Goal: Obtain resource: Obtain resource

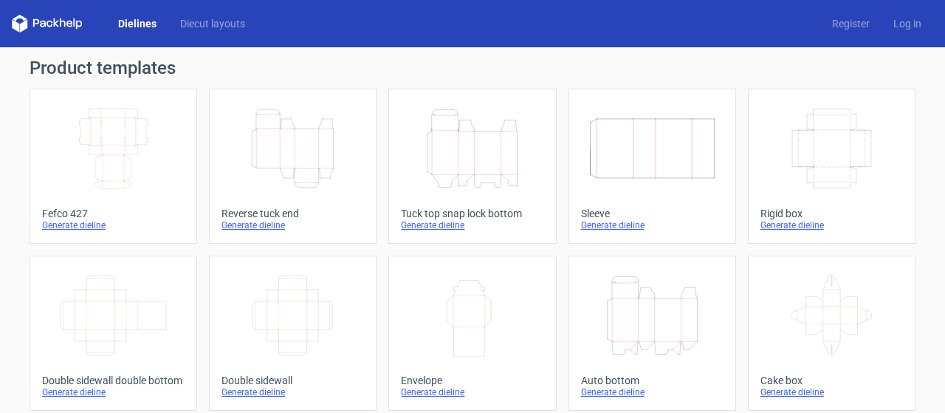
click at [307, 140] on icon "Height Depth Width" at bounding box center [292, 148] width 131 height 83
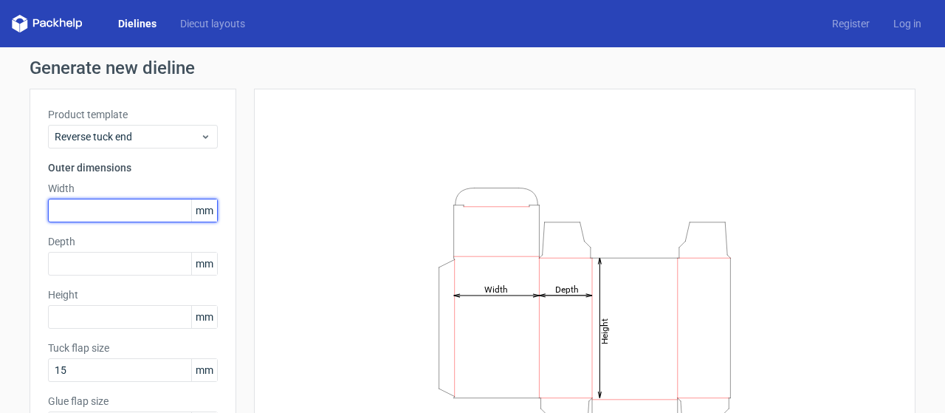
click at [120, 213] on input "text" at bounding box center [133, 211] width 170 height 24
type input "100"
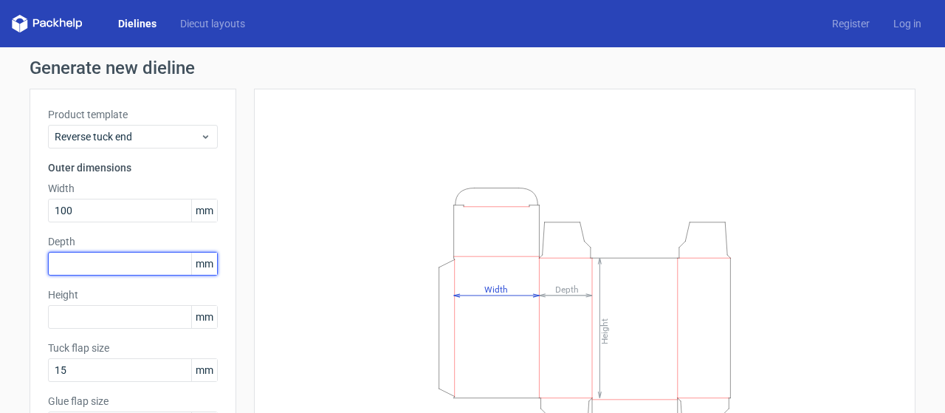
click at [79, 268] on input "text" at bounding box center [133, 264] width 170 height 24
type input "80"
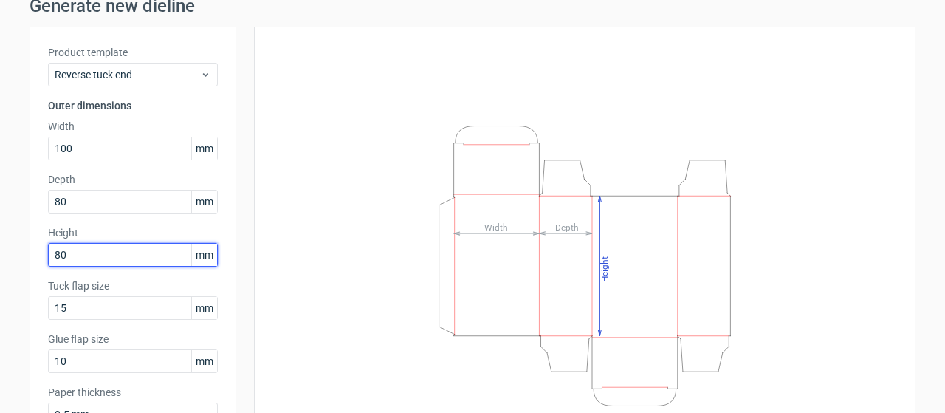
scroll to position [148, 0]
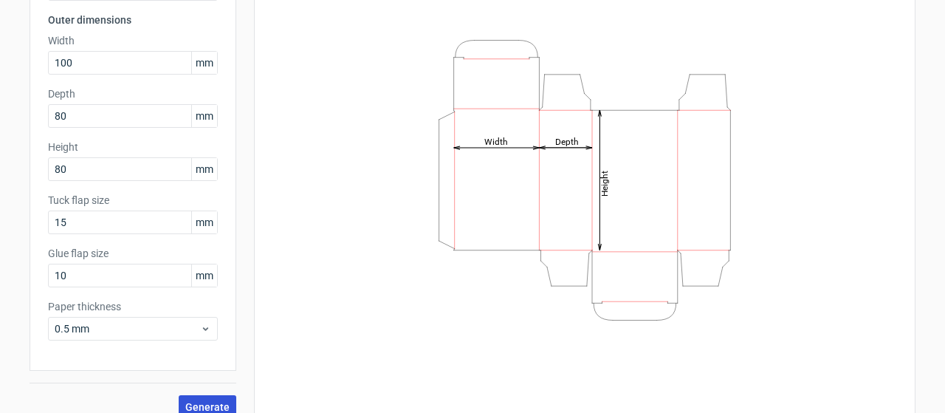
click at [185, 402] on span "Generate" at bounding box center [207, 407] width 44 height 10
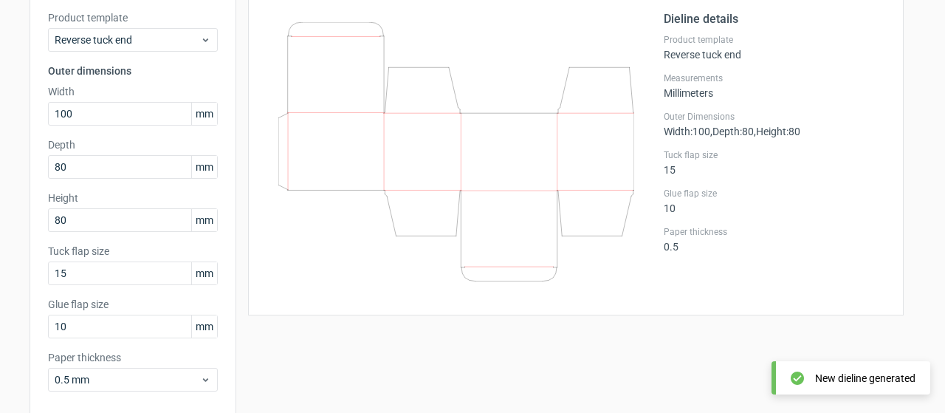
scroll to position [74, 0]
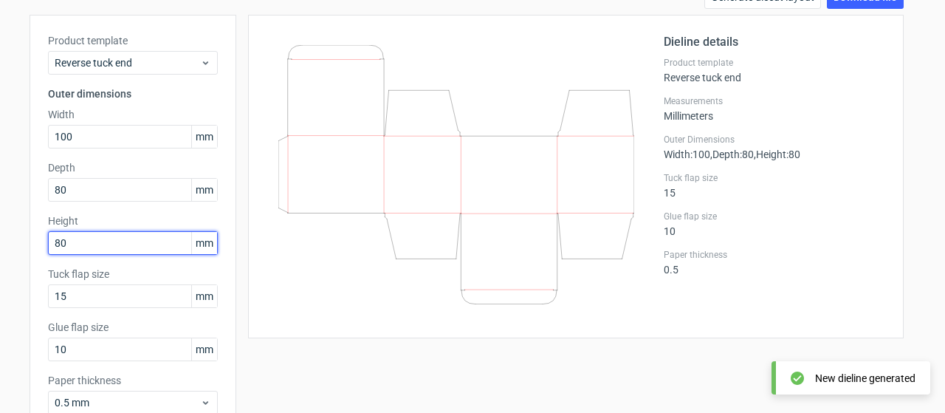
drag, startPoint x: 82, startPoint y: 238, endPoint x: 31, endPoint y: 238, distance: 50.9
click at [32, 237] on div "Product template Reverse tuck end Outer dimensions Width 100 mm Depth 80 mm Hei…" at bounding box center [133, 230] width 207 height 430
type input "100"
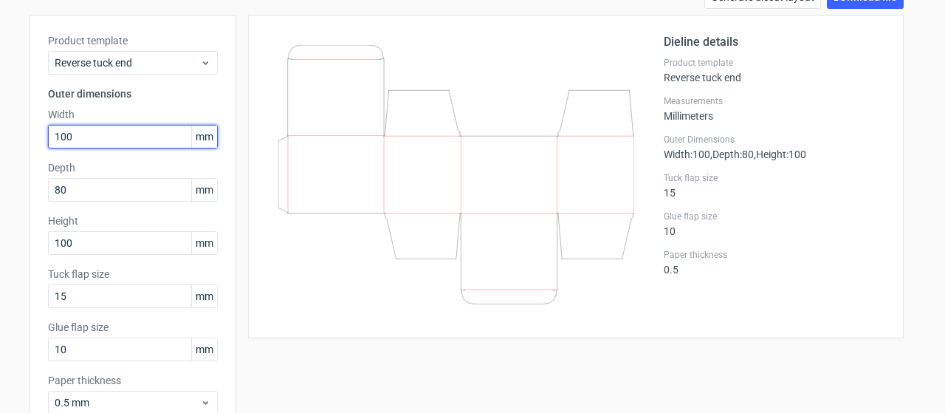
click at [0, 126] on div "Generate new dieline Product template Reverse tuck end Outer dimensions Width 1…" at bounding box center [472, 238] width 945 height 531
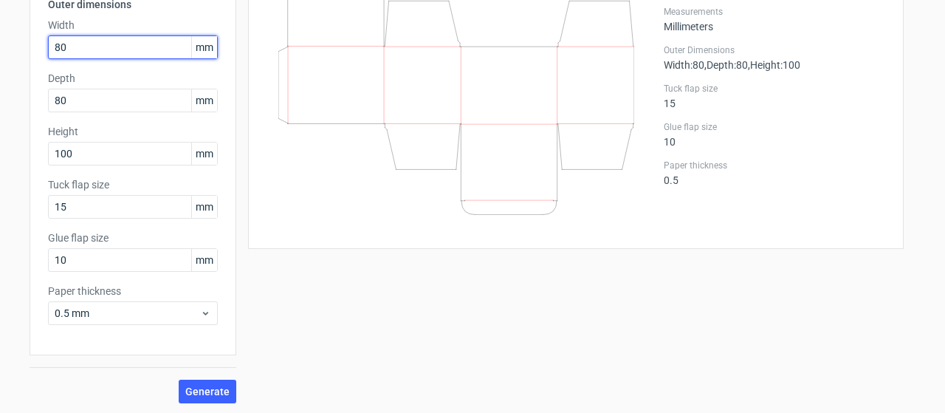
scroll to position [164, 0]
type input "80"
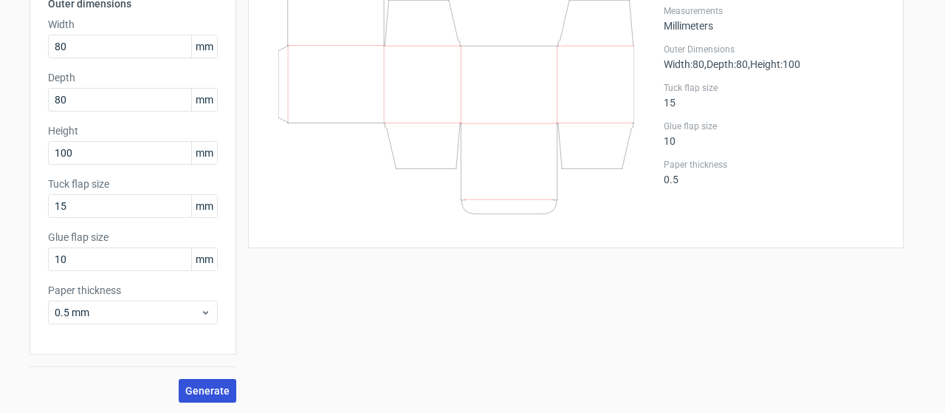
click at [194, 398] on button "Generate" at bounding box center [208, 391] width 58 height 24
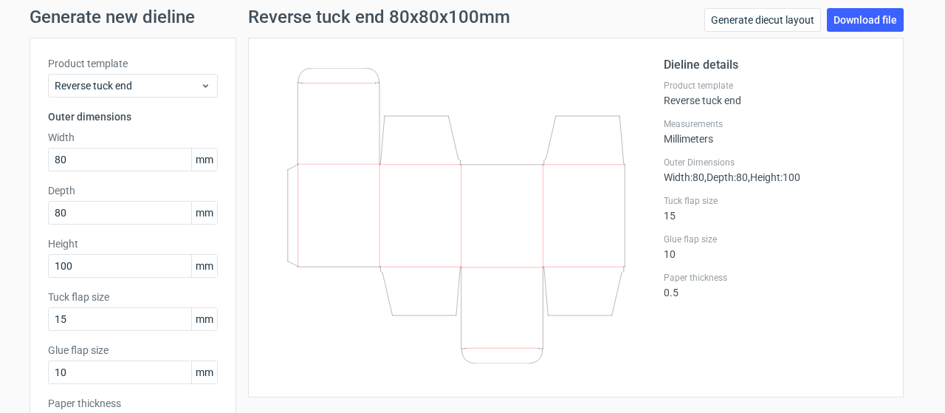
scroll to position [74, 0]
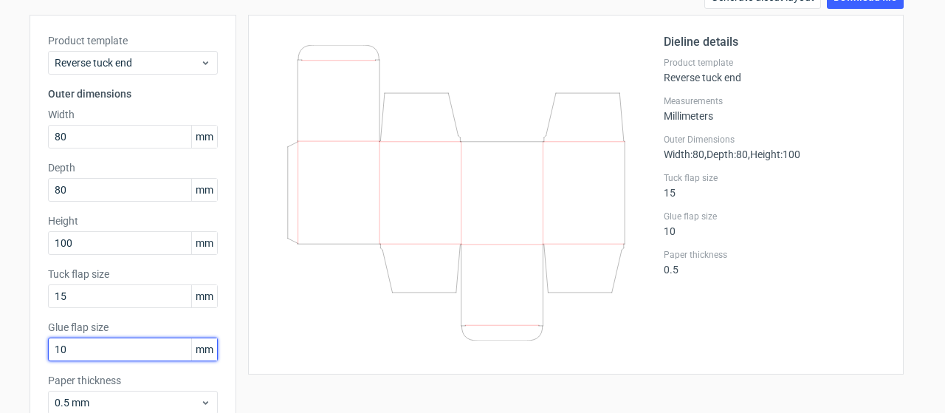
drag, startPoint x: 64, startPoint y: 346, endPoint x: 0, endPoint y: 354, distance: 64.7
click at [0, 343] on div "Generate new dieline Product template Reverse tuck end Outer dimensions Width 8…" at bounding box center [472, 238] width 945 height 531
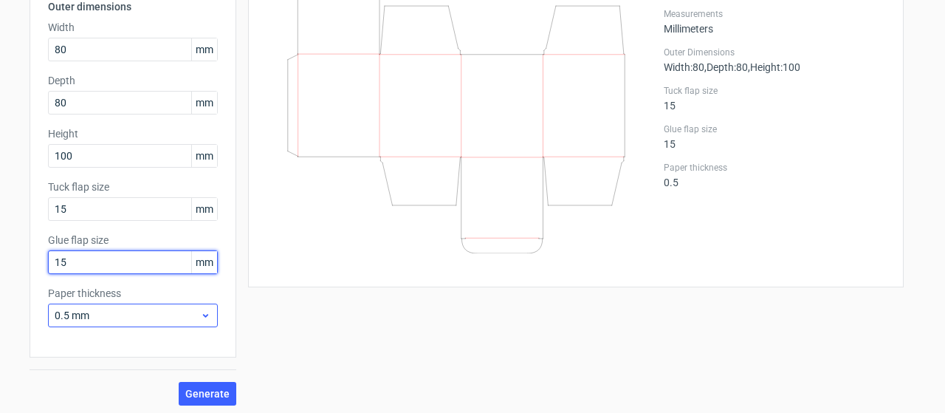
scroll to position [164, 0]
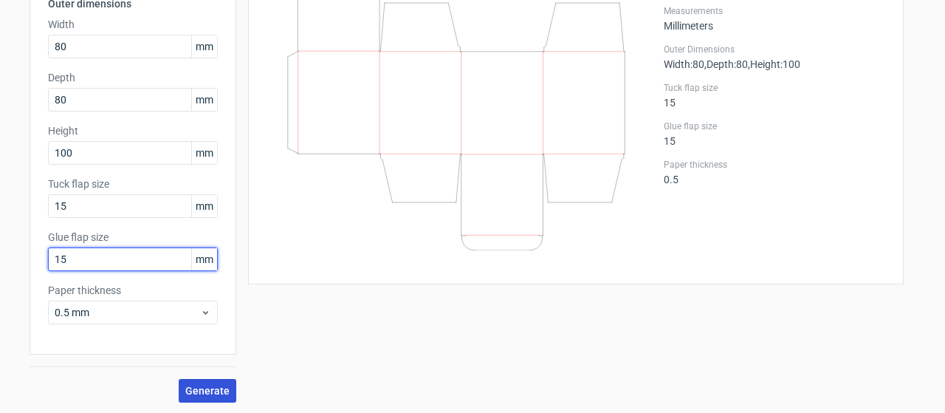
type input "15"
click at [188, 392] on span "Generate" at bounding box center [207, 390] width 44 height 10
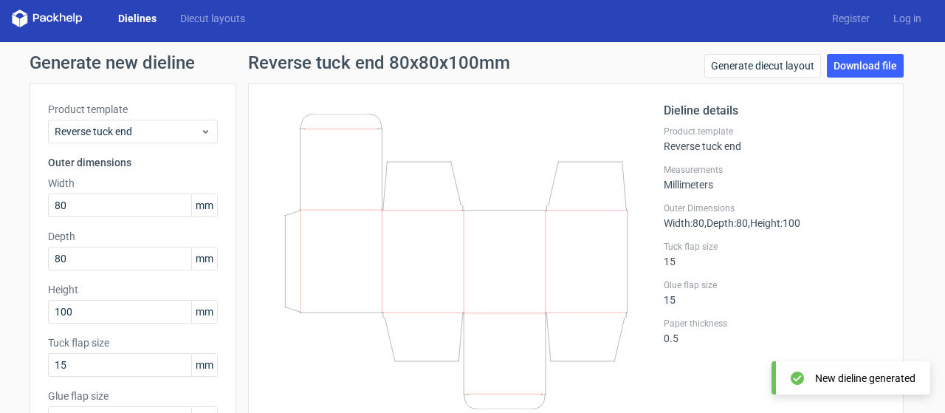
scroll to position [0, 0]
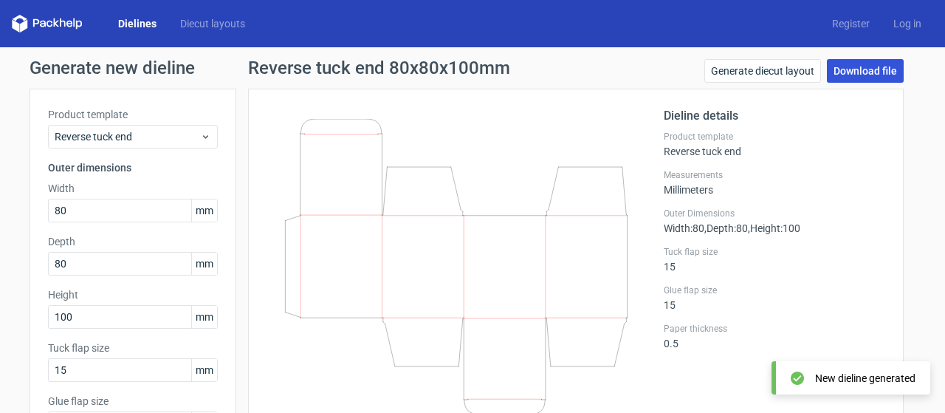
click at [841, 80] on link "Download file" at bounding box center [865, 71] width 77 height 24
click at [842, 66] on link "Download file" at bounding box center [865, 71] width 77 height 24
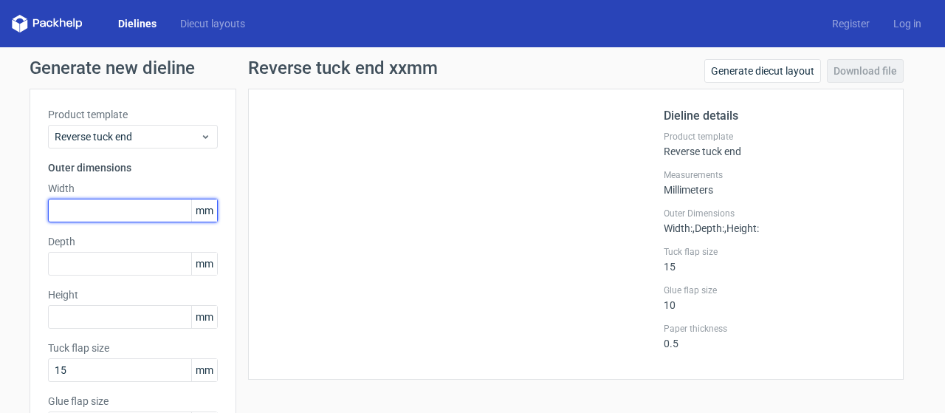
click at [81, 208] on input "text" at bounding box center [133, 211] width 170 height 24
type input "80"
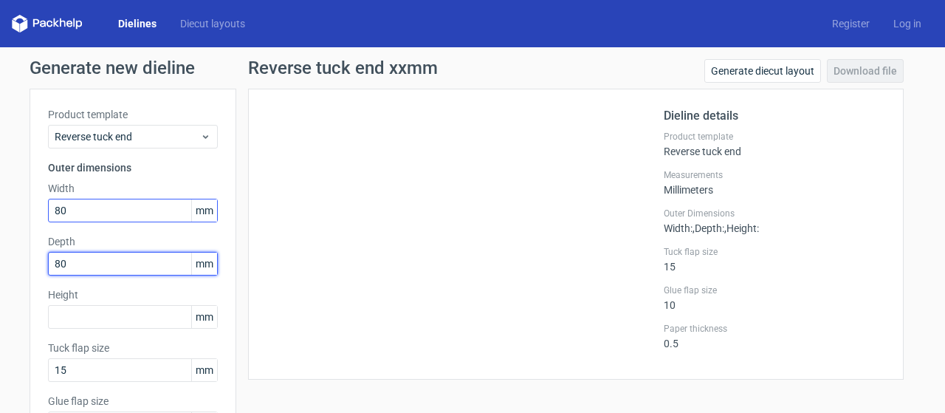
type input "80"
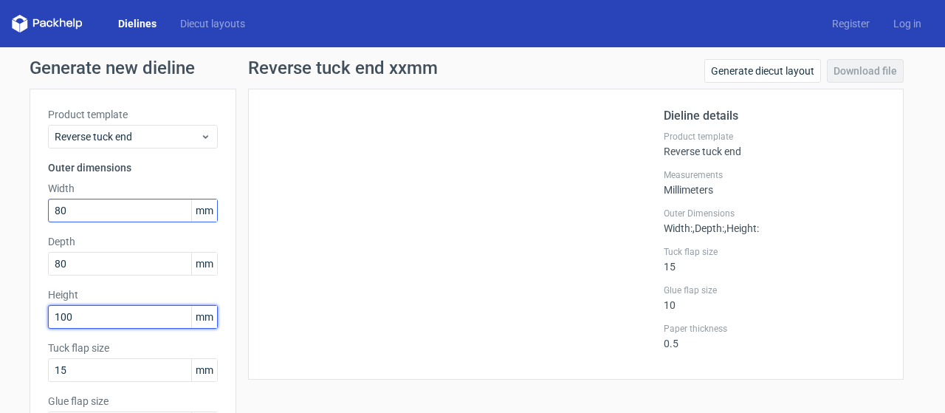
type input "100"
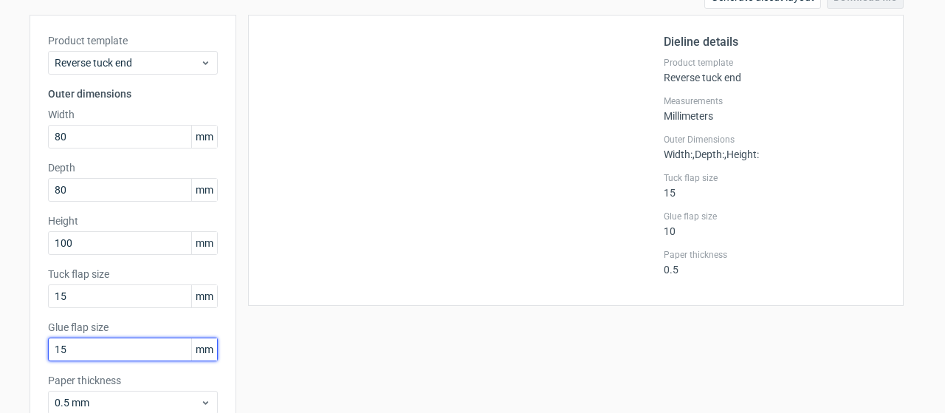
scroll to position [164, 0]
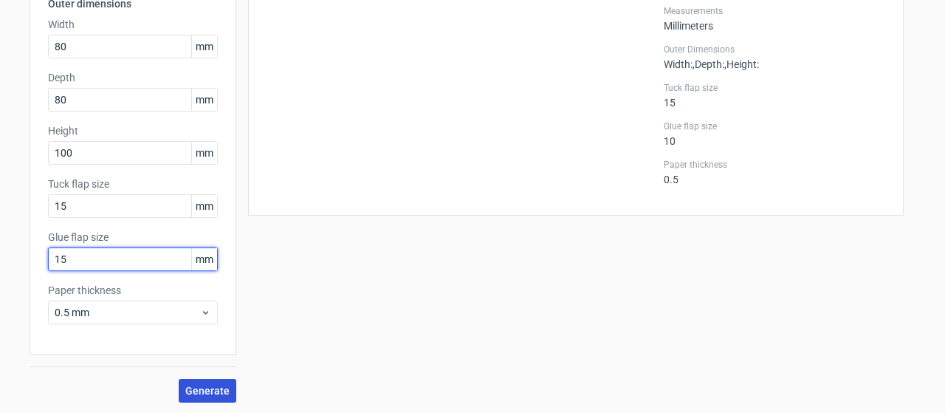
type input "15"
click at [209, 386] on span "Generate" at bounding box center [207, 390] width 44 height 10
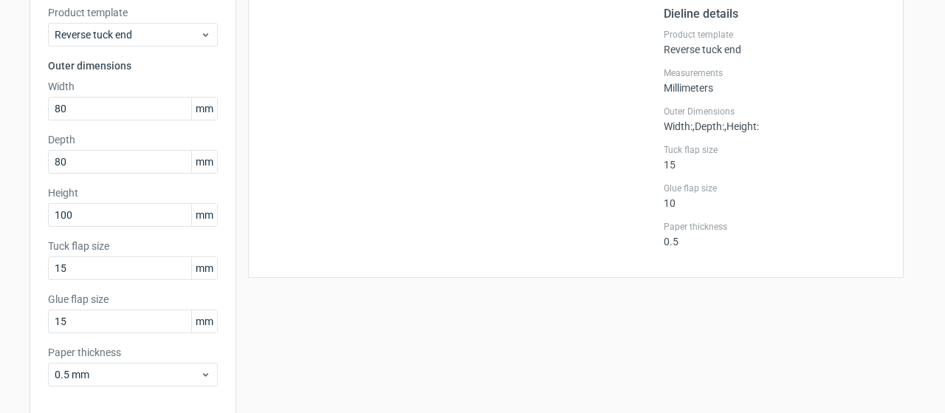
scroll to position [16, 0]
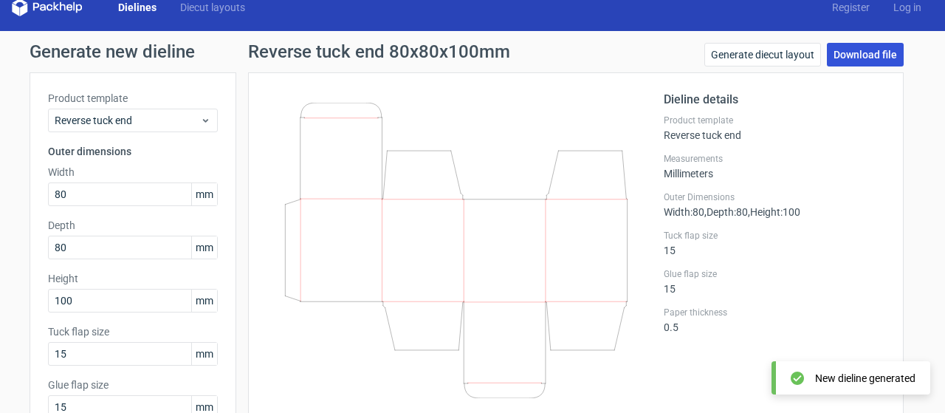
click at [855, 55] on link "Download file" at bounding box center [865, 55] width 77 height 24
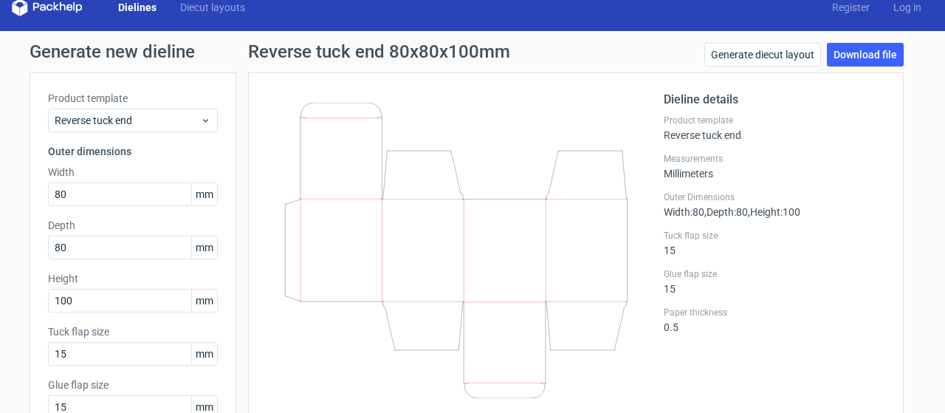
click at [896, 101] on div "Dieline details Product template Reverse tuck end Measurements Millimeters Oute…" at bounding box center [576, 252] width 656 height 360
click at [732, 59] on link "Generate diecut layout" at bounding box center [762, 55] width 117 height 24
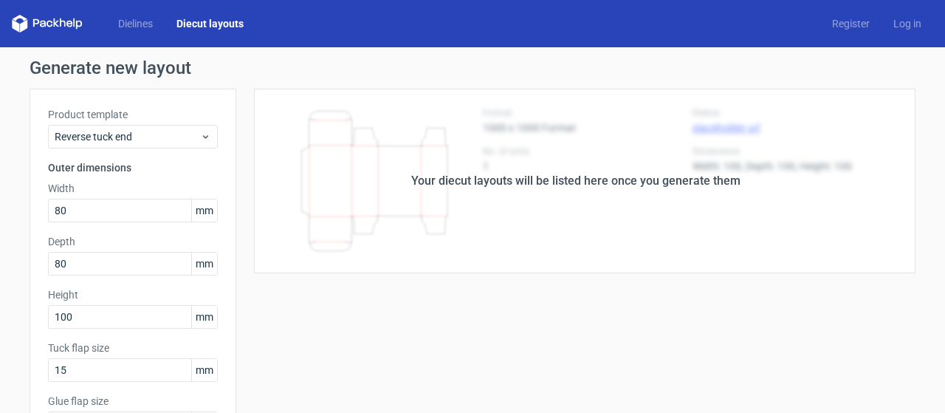
click at [440, 231] on div "Your diecut layouts will be listed here once you generate them" at bounding box center [575, 181] width 679 height 185
click at [367, 157] on div "Your diecut layouts will be listed here once you generate them" at bounding box center [575, 181] width 679 height 185
click at [386, 116] on div "Your diecut layouts will be listed here once you generate them" at bounding box center [575, 181] width 679 height 185
drag, startPoint x: 551, startPoint y: 159, endPoint x: 443, endPoint y: 159, distance: 107.8
click at [550, 159] on div "Your diecut layouts will be listed here once you generate them" at bounding box center [575, 181] width 679 height 185
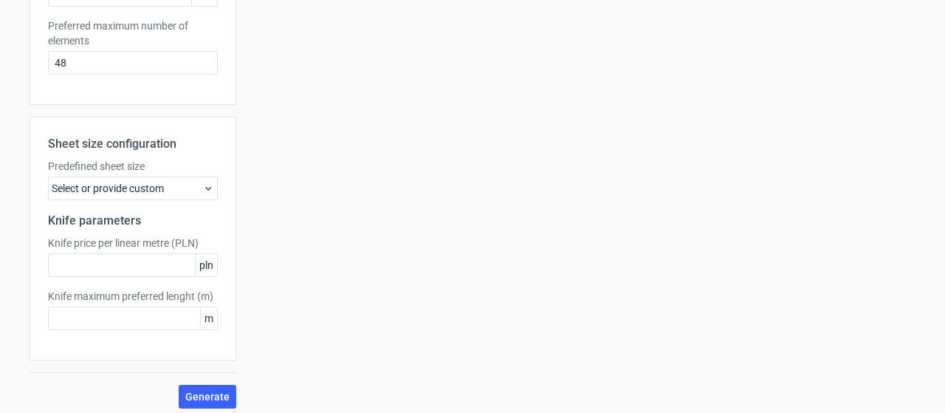
scroll to position [487, 0]
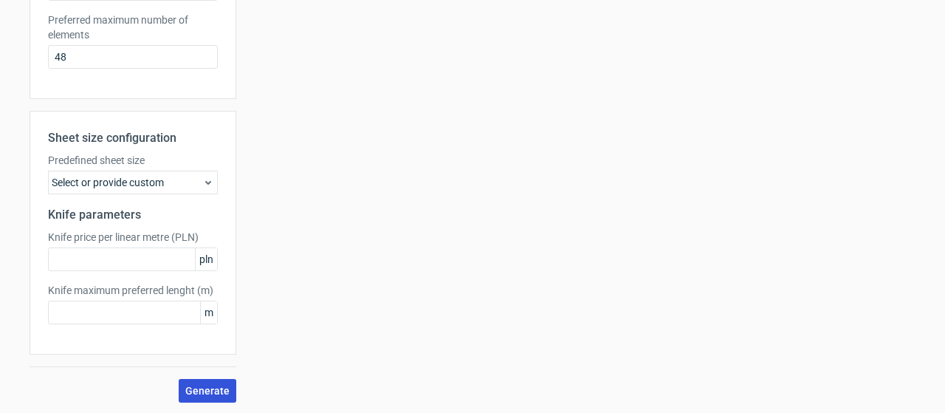
click at [194, 385] on span "Generate" at bounding box center [207, 390] width 44 height 10
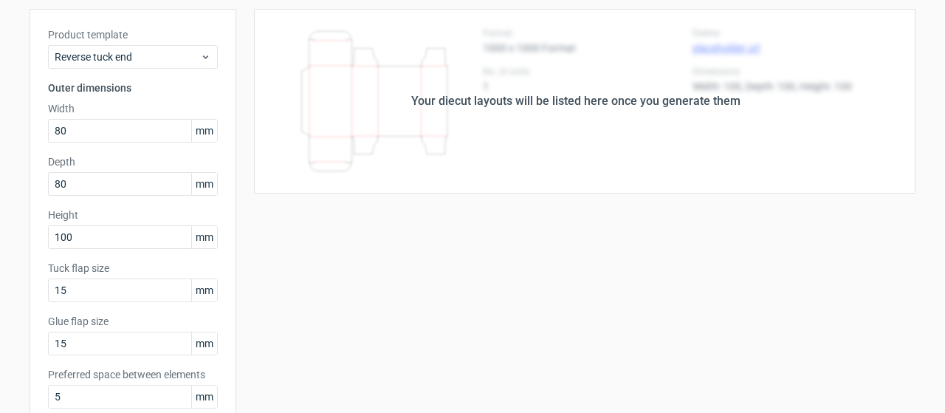
scroll to position [0, 0]
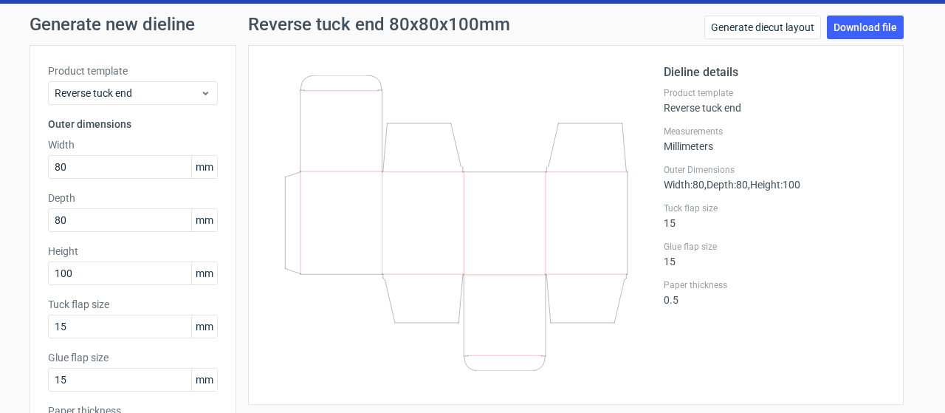
scroll to position [74, 0]
